Goal: Find specific page/section: Find specific page/section

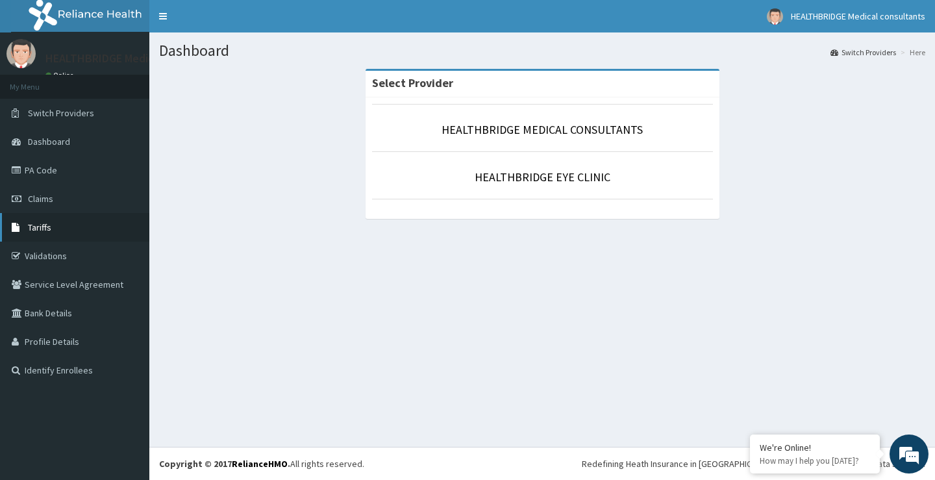
click at [67, 225] on link "Tariffs" at bounding box center [74, 227] width 149 height 29
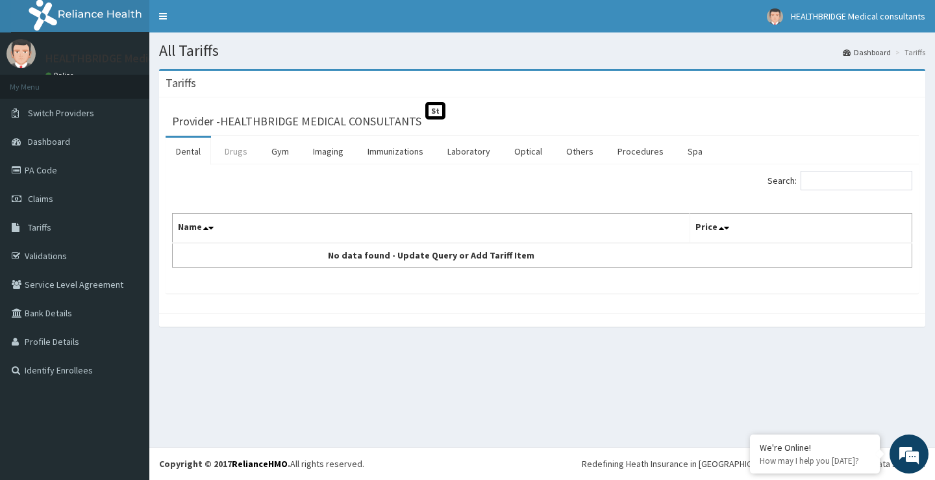
click at [236, 155] on link "Drugs" at bounding box center [235, 151] width 43 height 27
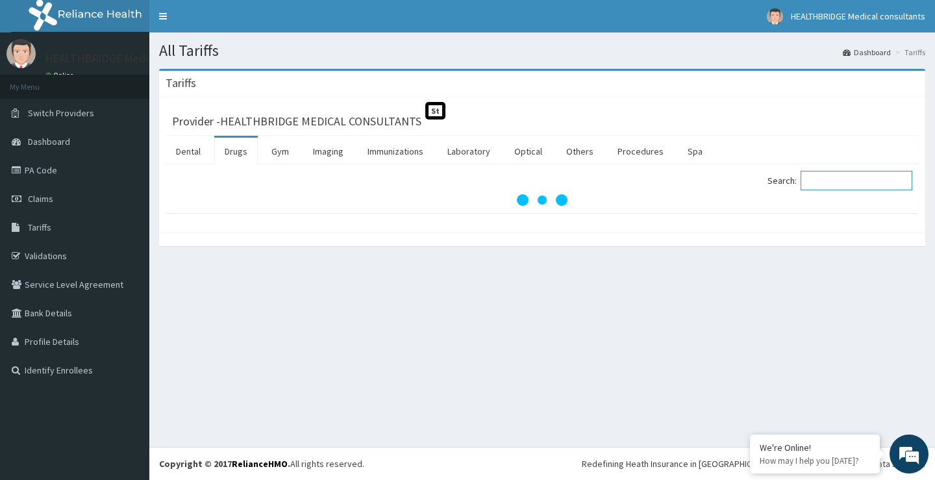
click at [822, 180] on input "Search:" at bounding box center [856, 180] width 112 height 19
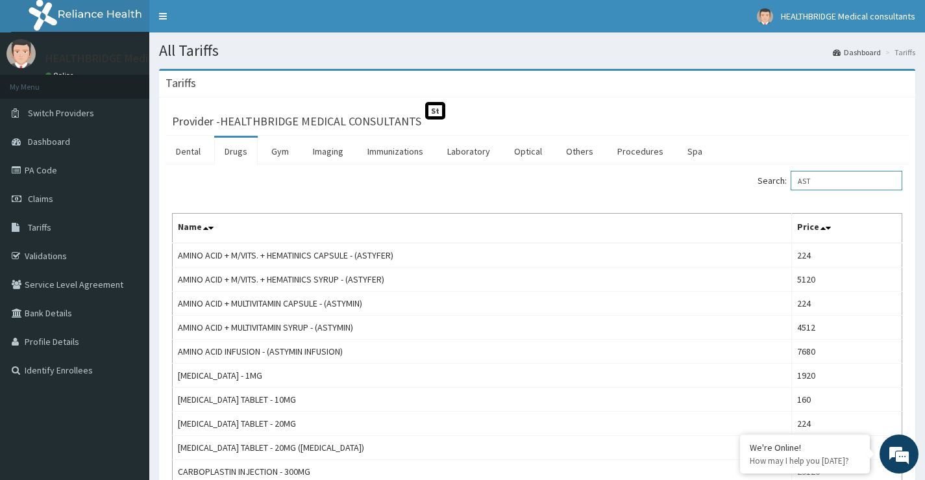
click at [849, 177] on input "AST" at bounding box center [846, 180] width 112 height 19
type input "A"
paste input "Astyfer"
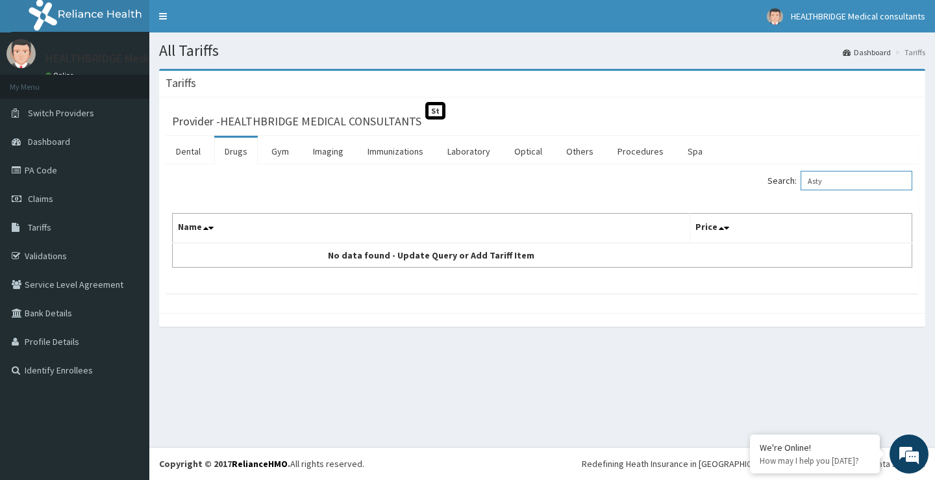
type input "Asty"
